Goal: Find specific page/section: Find specific page/section

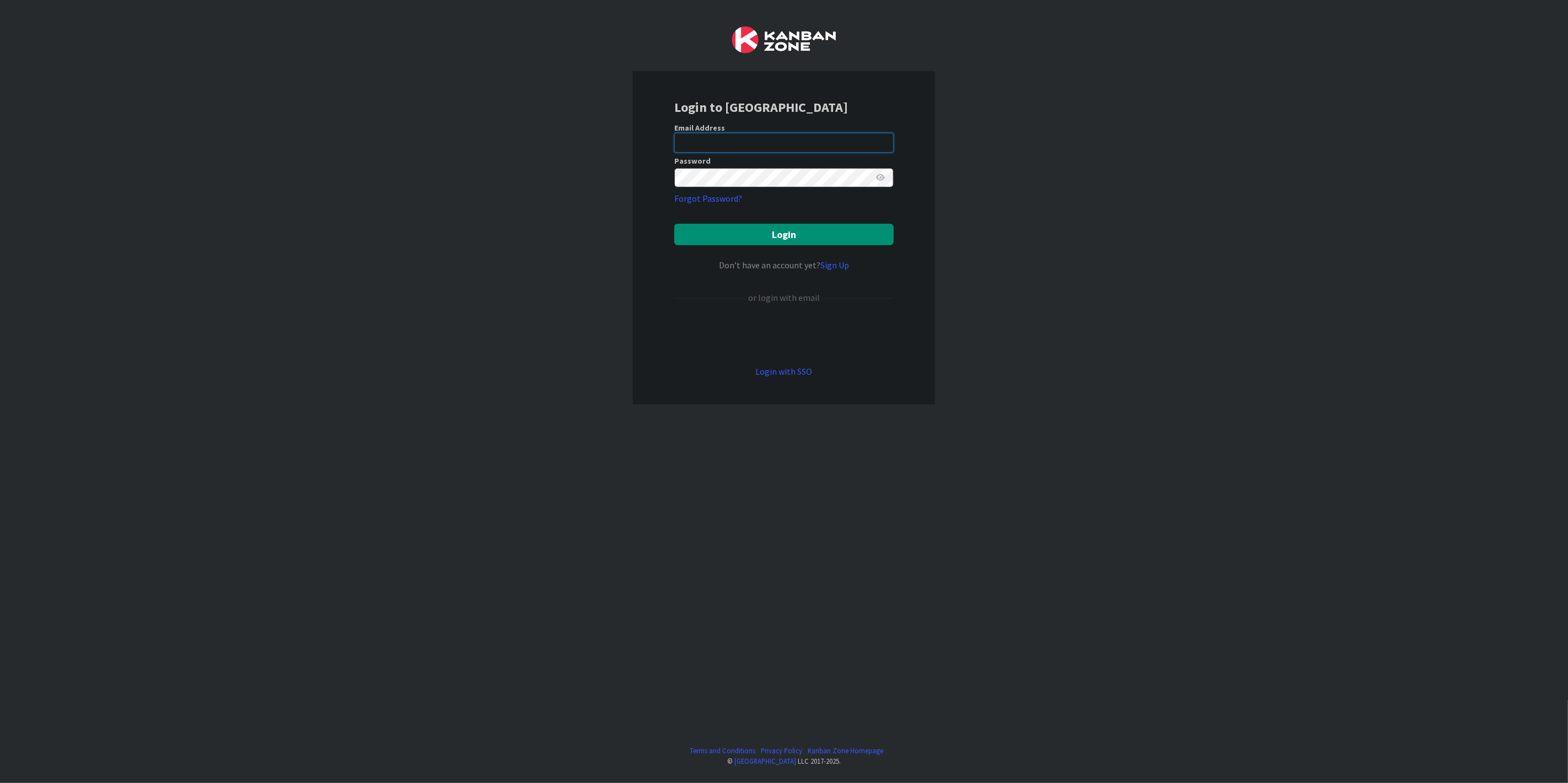
click at [745, 151] on input "email" at bounding box center [784, 142] width 219 height 20
click at [721, 141] on input "email" at bounding box center [784, 142] width 219 height 20
type input "[PERSON_NAME][EMAIL_ADDRESS][DOMAIN_NAME]"
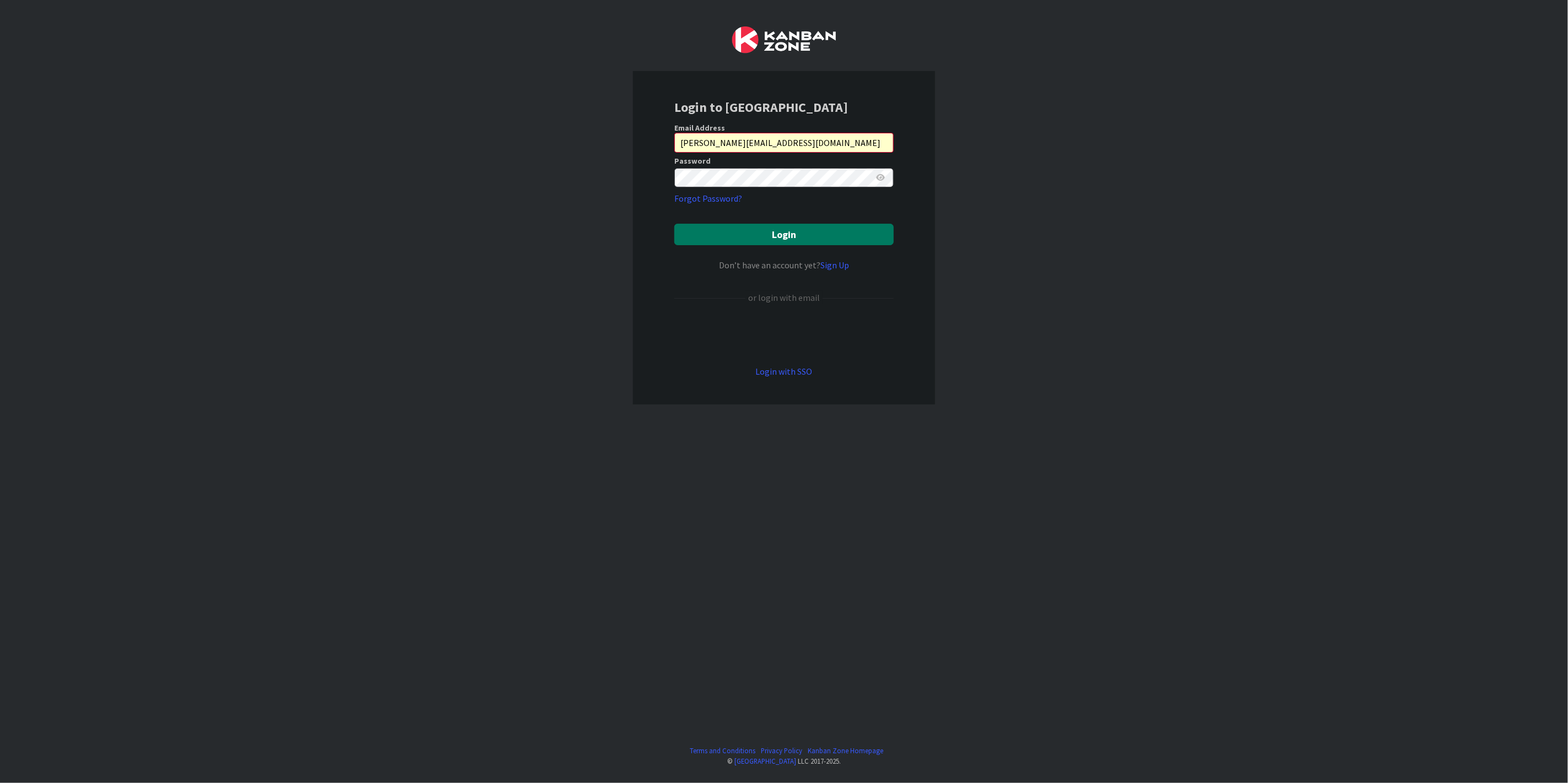
click at [782, 233] on button "Login" at bounding box center [784, 234] width 219 height 21
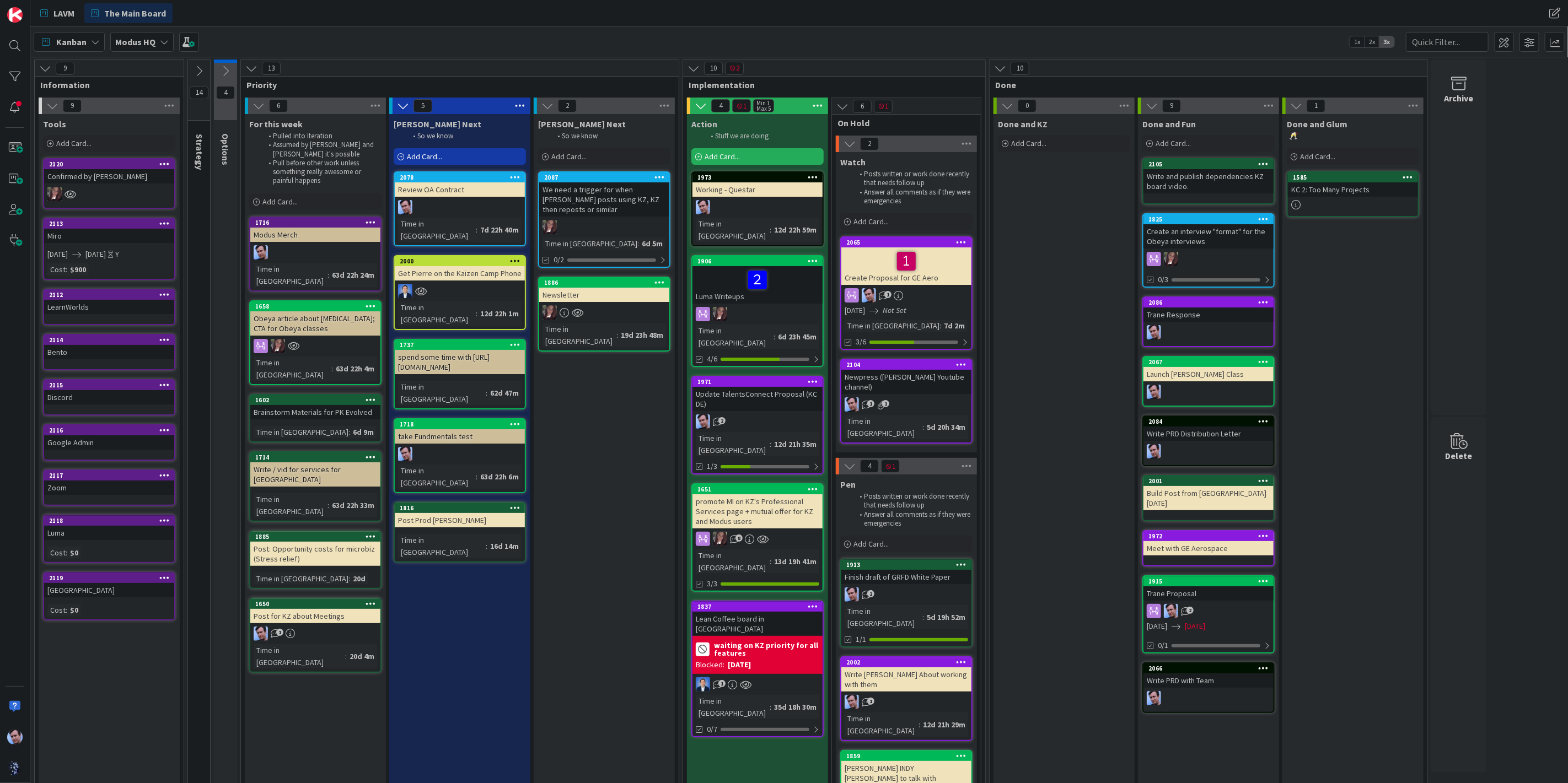
click at [119, 392] on div "Discord" at bounding box center [109, 397] width 130 height 15
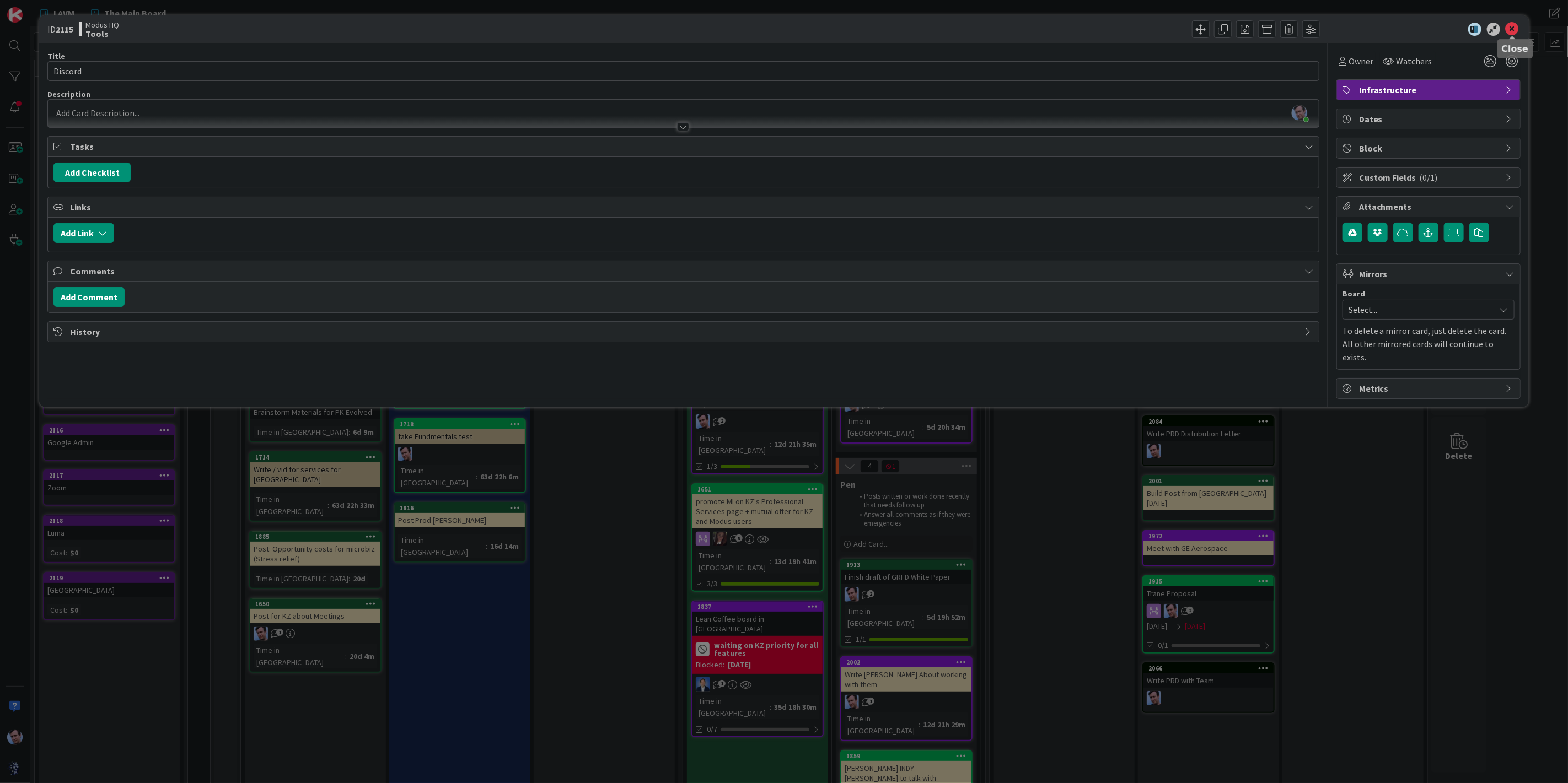
click at [1512, 26] on icon at bounding box center [1513, 29] width 13 height 13
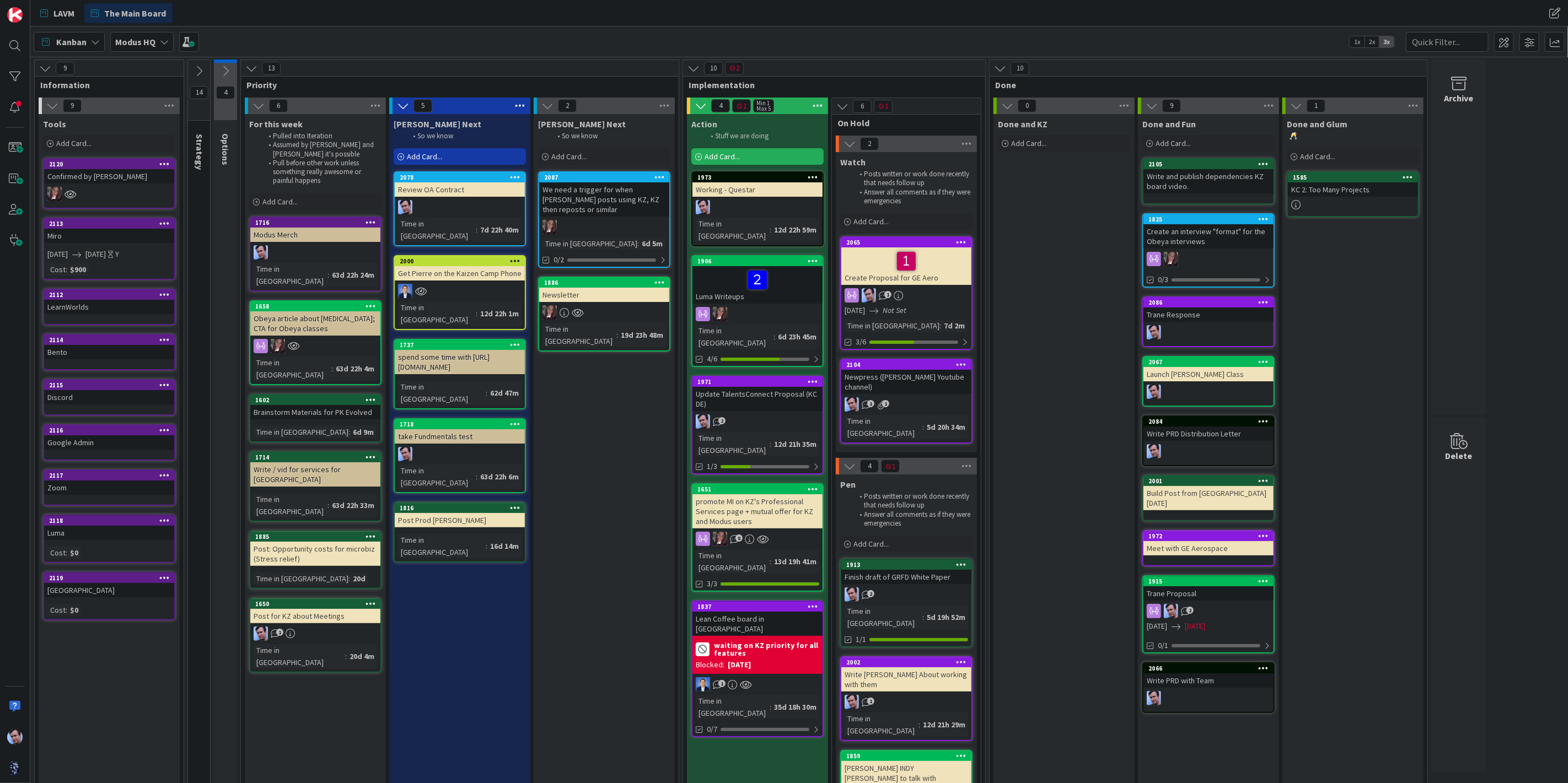
click at [96, 397] on div "Discord" at bounding box center [109, 397] width 130 height 15
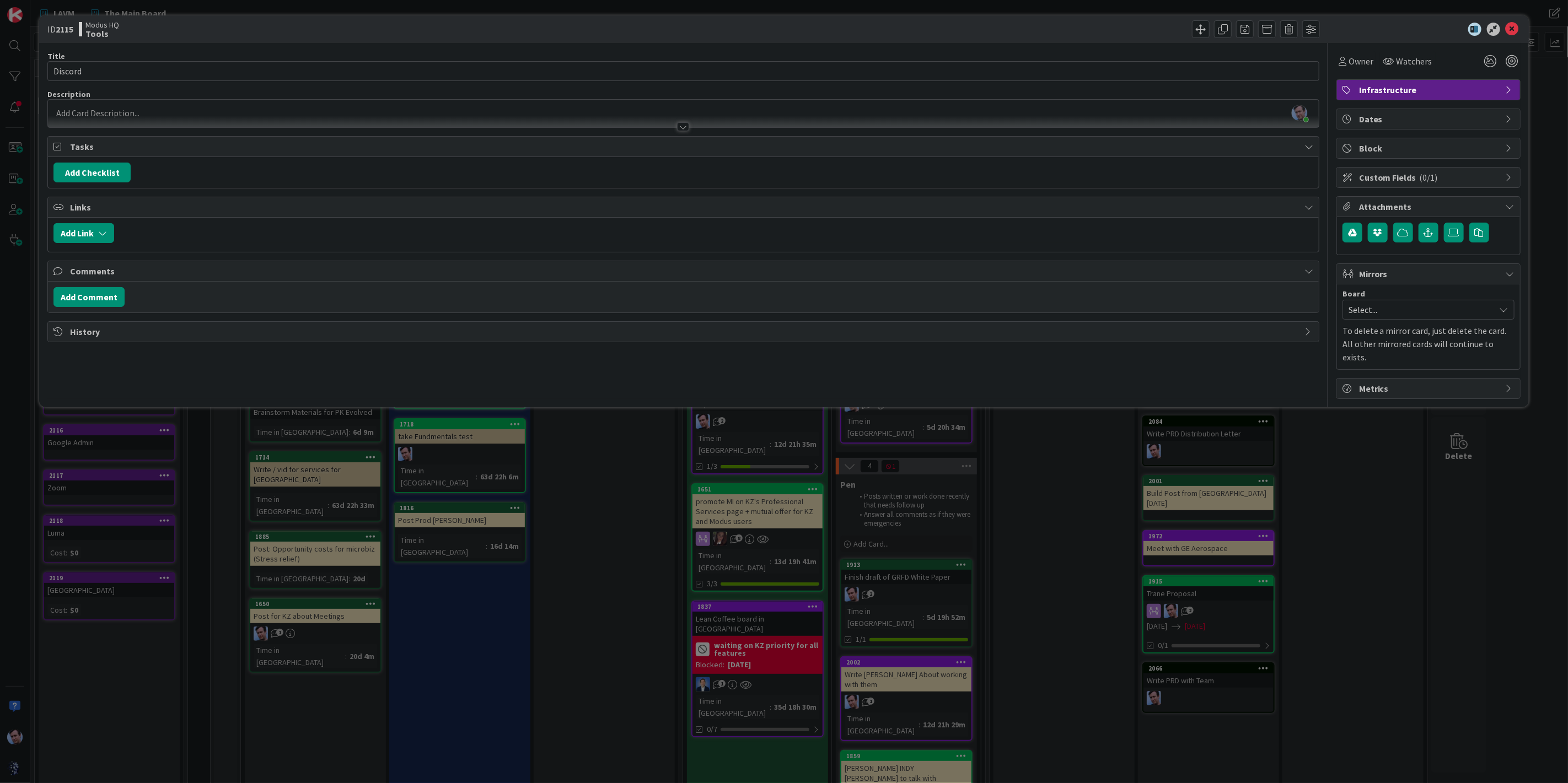
click at [1443, 179] on span "Custom Fields ( 0/1 )" at bounding box center [1430, 178] width 141 height 13
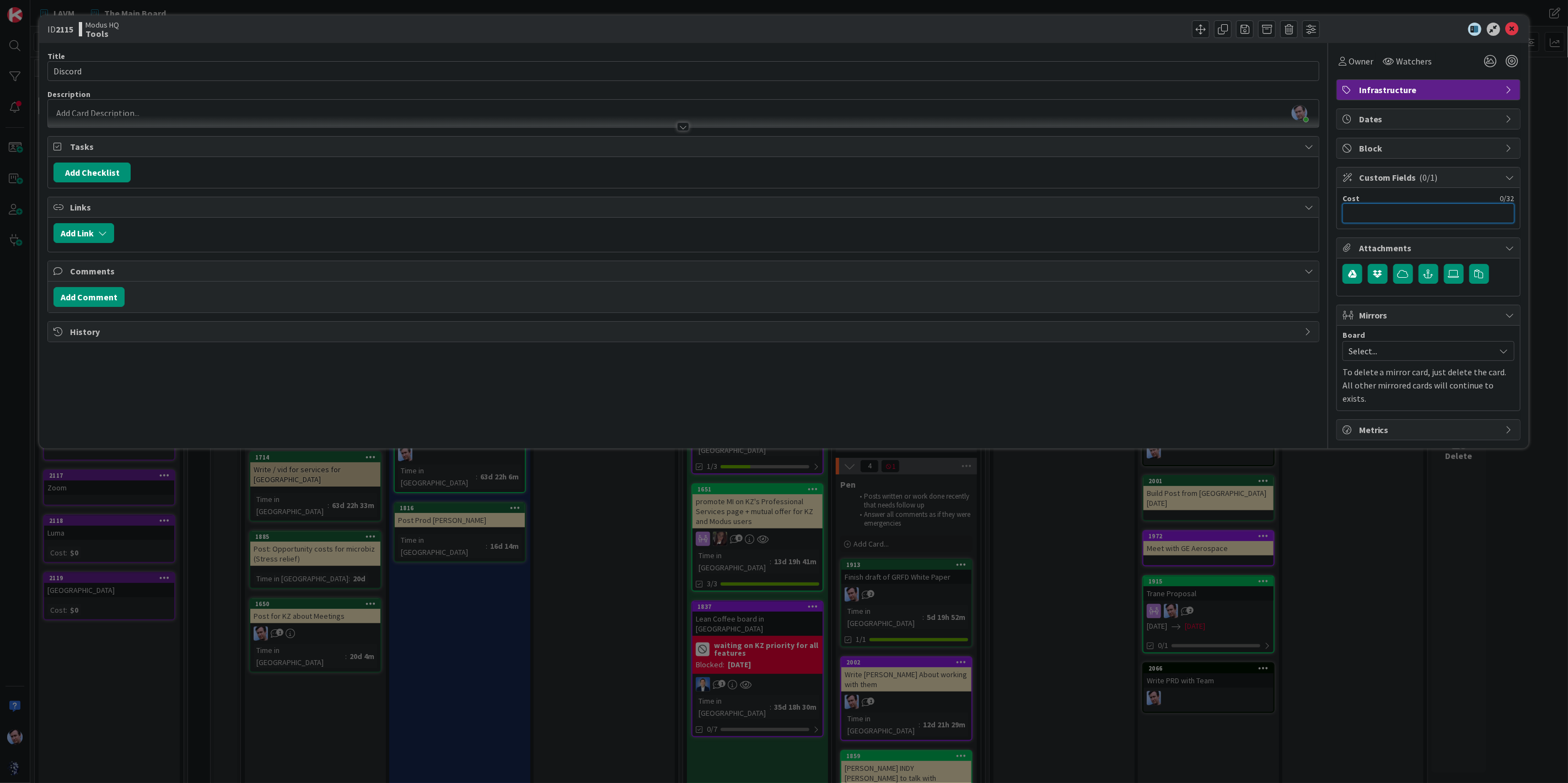
click at [1374, 218] on input "text" at bounding box center [1429, 213] width 172 height 20
type input "$0"
click at [1510, 25] on icon at bounding box center [1513, 29] width 13 height 13
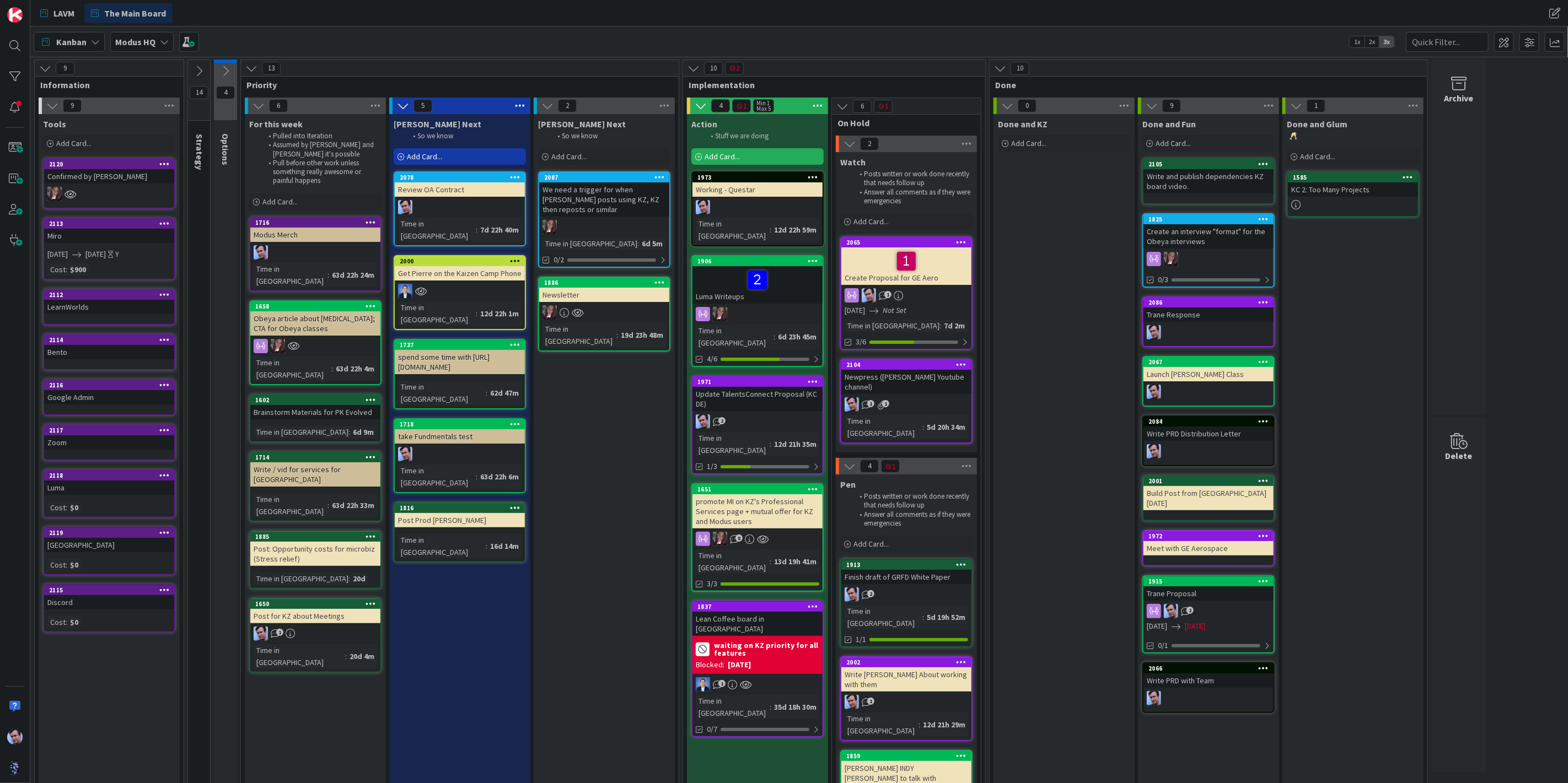
click at [129, 301] on div "LearnWorlds" at bounding box center [109, 307] width 130 height 15
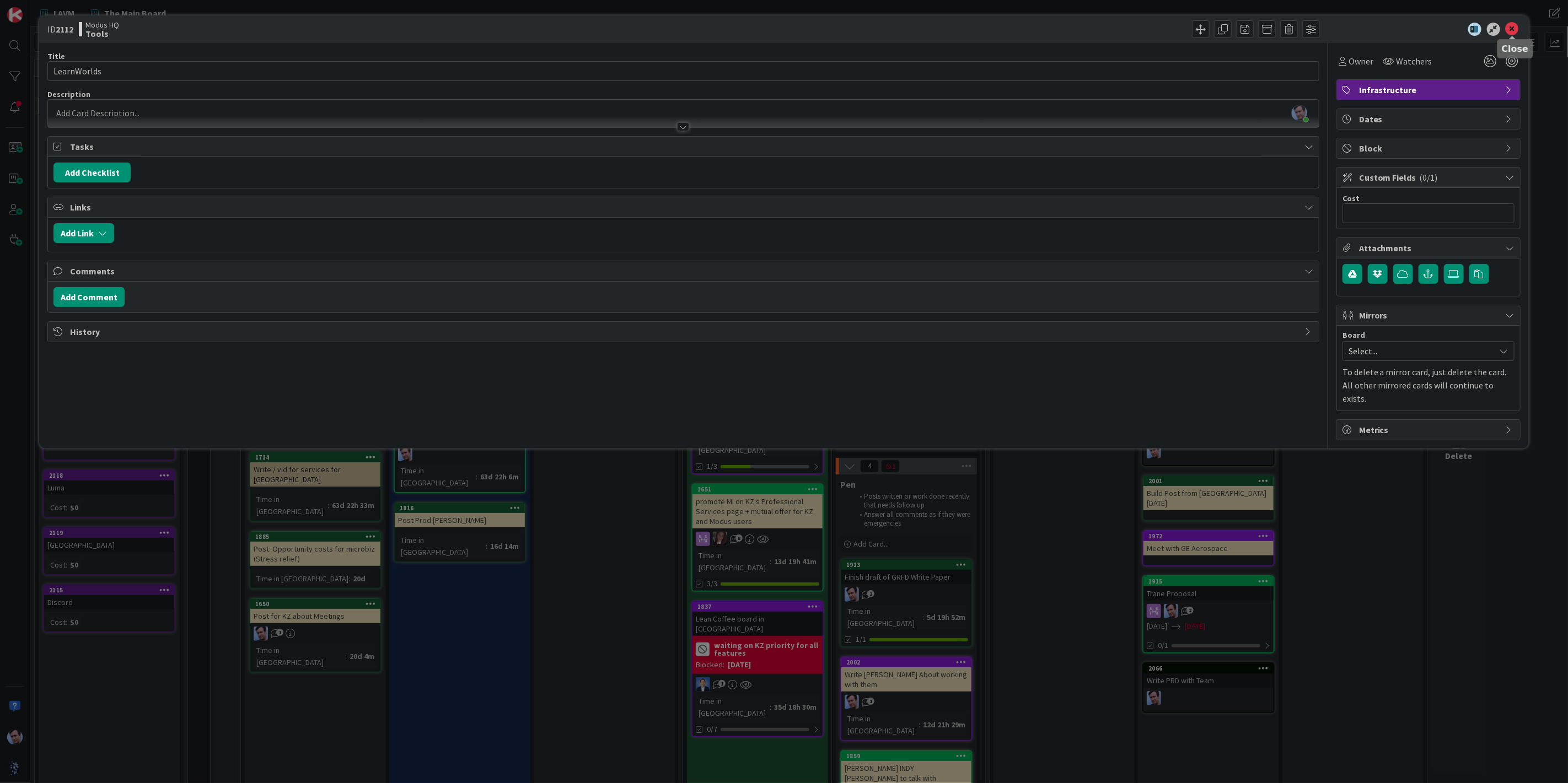
click at [1516, 28] on icon at bounding box center [1513, 29] width 13 height 13
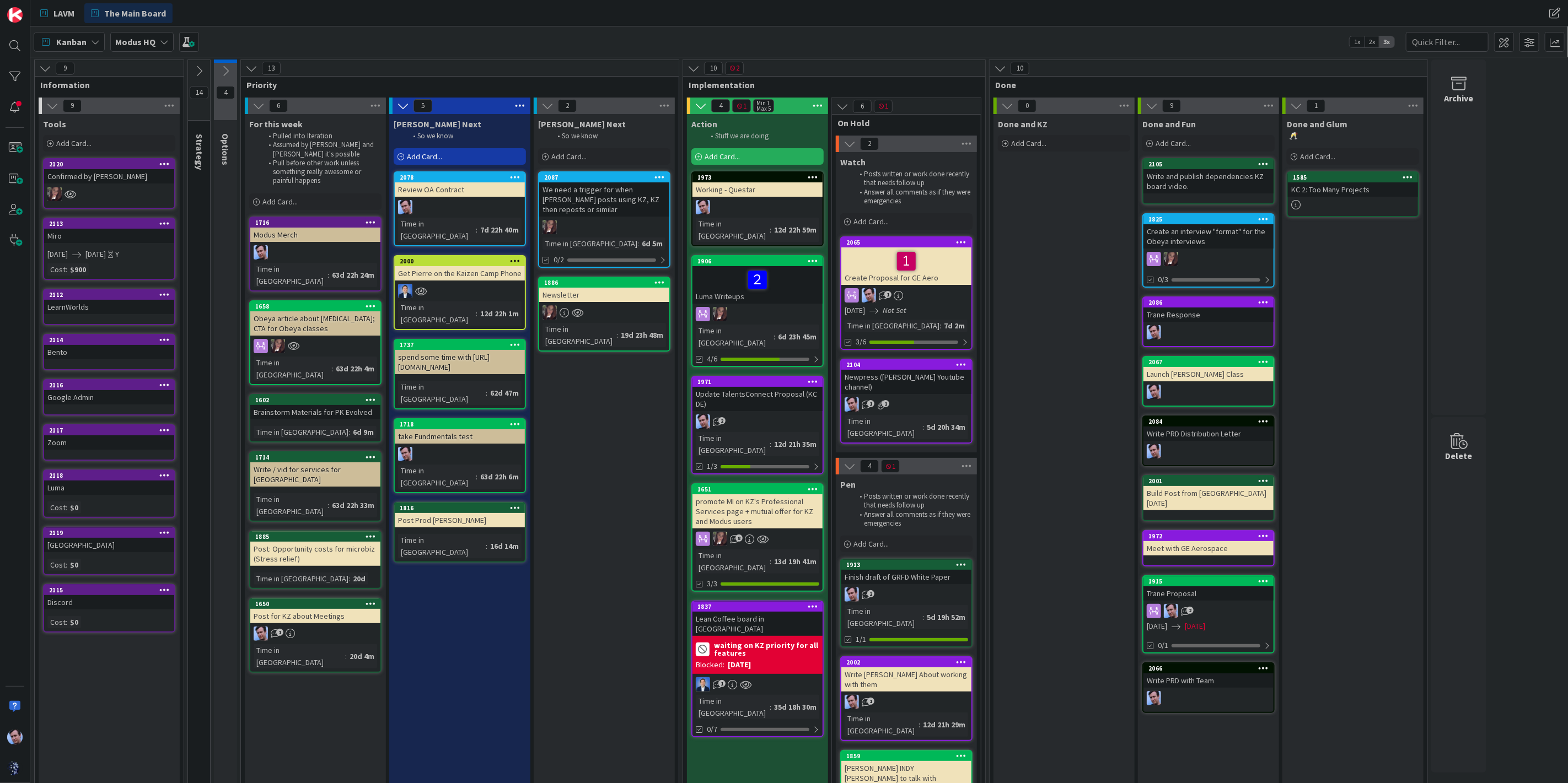
click at [106, 258] on span "[DATE]" at bounding box center [96, 254] width 21 height 12
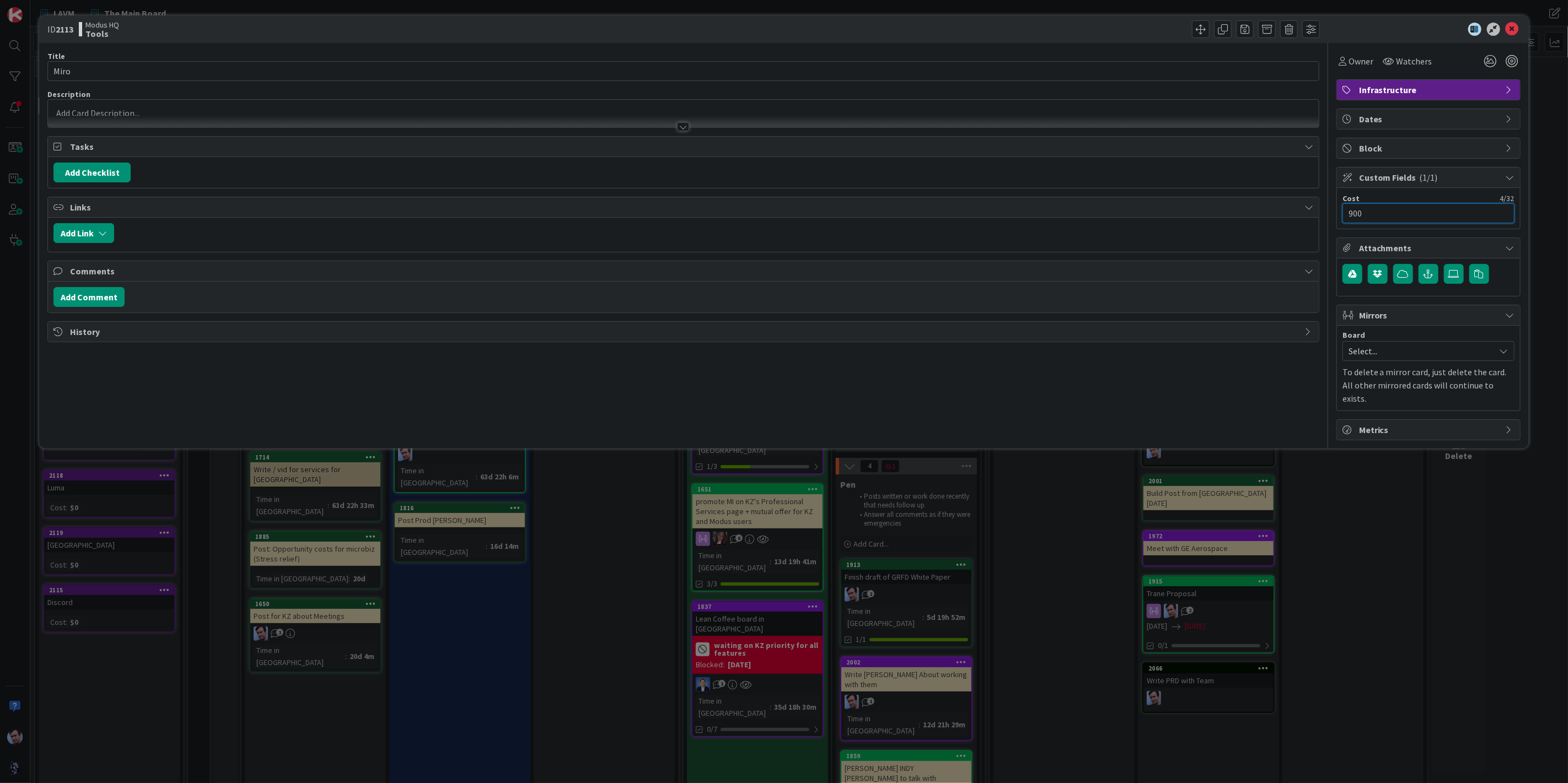
click at [1401, 215] on input "900" at bounding box center [1429, 213] width 172 height 20
type input "$900"
click at [1422, 590] on div "ID 2113 Modus HQ Tools Title 4 / 128 Miro Description [PERSON_NAME] just joined…" at bounding box center [784, 391] width 1568 height 783
